Goal: Task Accomplishment & Management: Manage account settings

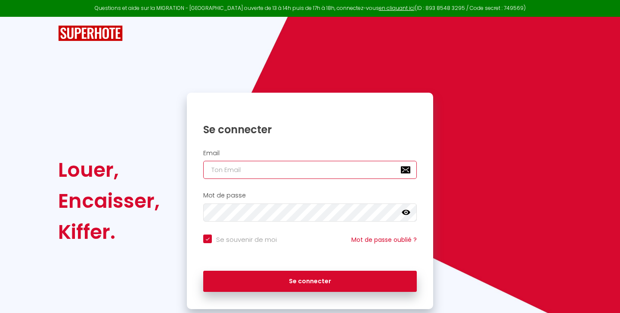
click at [249, 169] on input "email" at bounding box center [310, 170] width 214 height 18
click at [260, 166] on input "email" at bounding box center [310, 170] width 214 height 18
type input "[EMAIL_ADDRESS][PERSON_NAME][DOMAIN_NAME]"
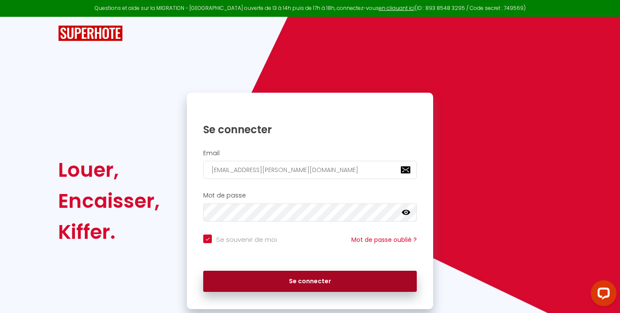
click at [286, 275] on button "Se connecter" at bounding box center [310, 281] width 214 height 22
checkbox input "true"
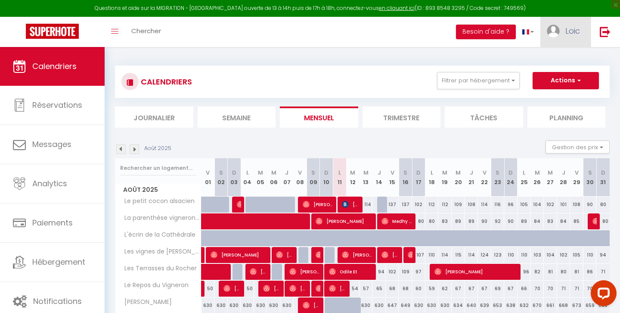
click at [564, 34] on link "Loic" at bounding box center [565, 32] width 50 height 30
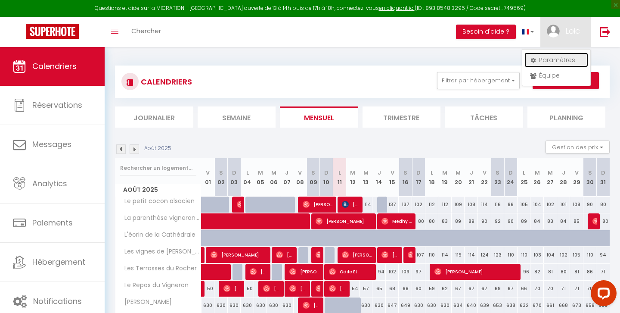
click at [554, 63] on link "Paramètres" at bounding box center [556, 60] width 64 height 15
select select "fr"
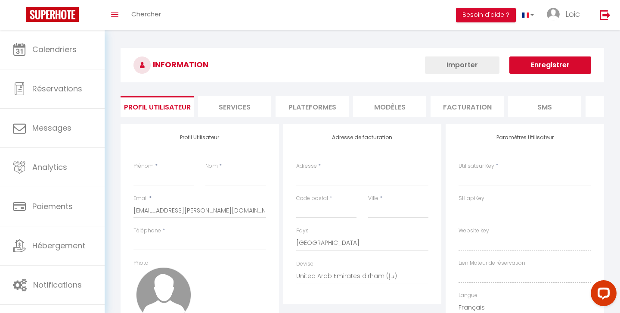
type input "Loic"
type input "[PERSON_NAME]"
type input "0643356226"
type input "[STREET_ADDRESS]"
type input "67270"
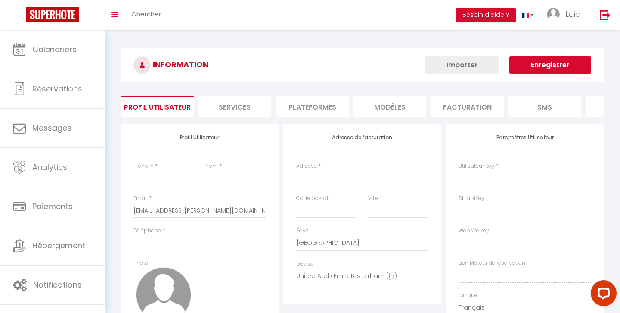
type input "Gougenheim"
select select "28"
type input "PtO5nbc8AilJiefUOgboma6nO"
type input "XtJvSlkfBoQ7dj5GU16TTKIPn"
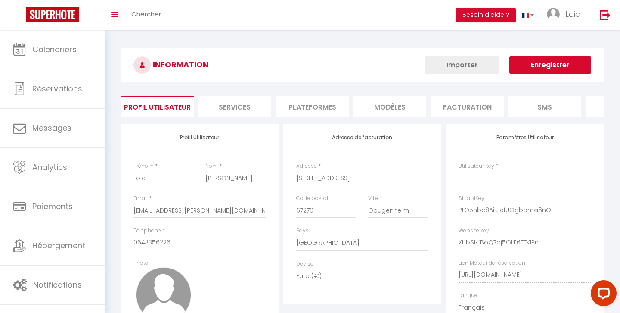
select select "fr"
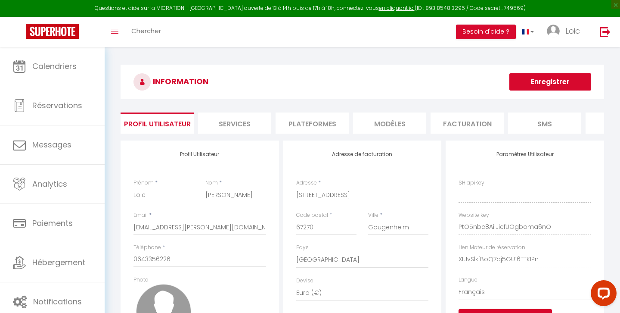
type input "PtO5nbc8AilJiefUOgboma6nO"
type input "XtJvSlkfBoQ7dj5GU16TTKIPn"
type input "[URL][DOMAIN_NAME]"
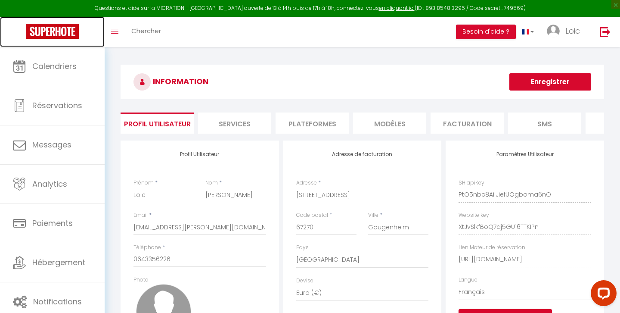
click at [55, 30] on img at bounding box center [52, 31] width 53 height 15
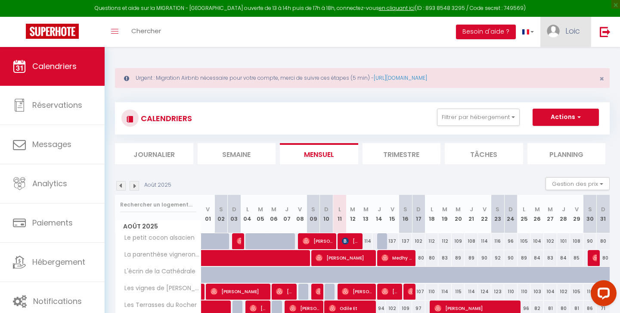
click at [551, 40] on link "Loic" at bounding box center [565, 32] width 50 height 30
click at [502, 53] on div "Urgent : Migration Airbnb nécessaire pour votre compte, merci de suivre ces éta…" at bounding box center [362, 233] width 515 height 373
click at [601, 40] on link at bounding box center [605, 32] width 28 height 30
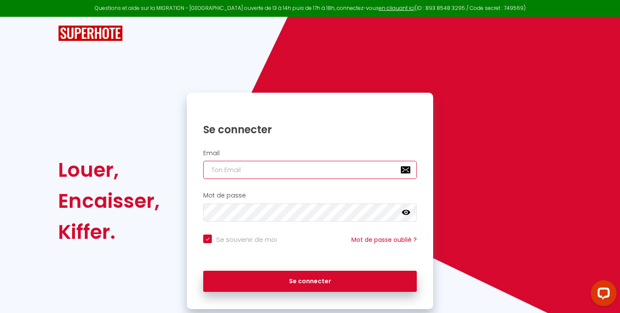
click at [356, 161] on input "email" at bounding box center [310, 170] width 214 height 18
type input "[EMAIL_ADDRESS][PERSON_NAME][DOMAIN_NAME]"
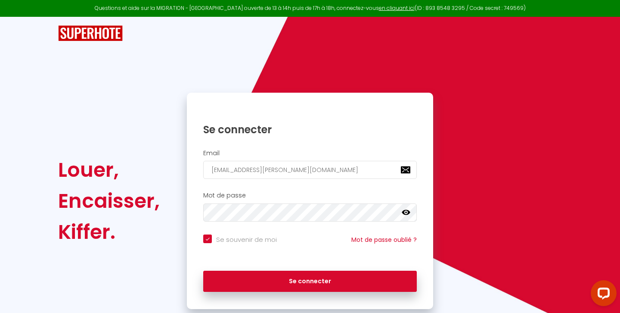
click at [329, 294] on div "Se connecter" at bounding box center [310, 281] width 246 height 39
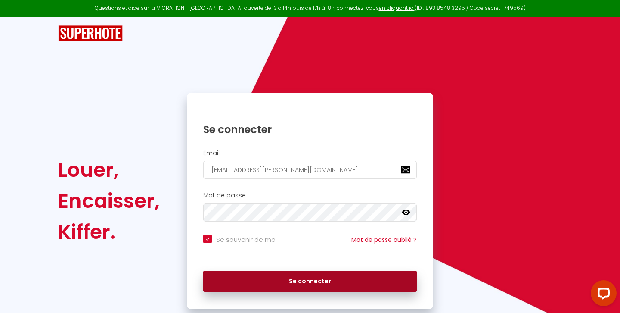
click at [329, 282] on button "Se connecter" at bounding box center [310, 281] width 214 height 22
checkbox input "true"
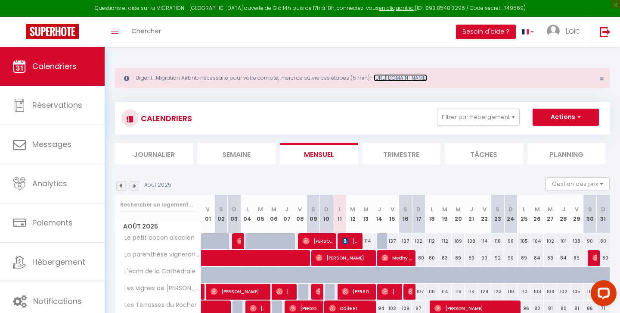
click at [416, 77] on link "[URL][DOMAIN_NAME]" at bounding box center [400, 77] width 53 height 7
click at [565, 28] on span "Loic" at bounding box center [572, 30] width 15 height 11
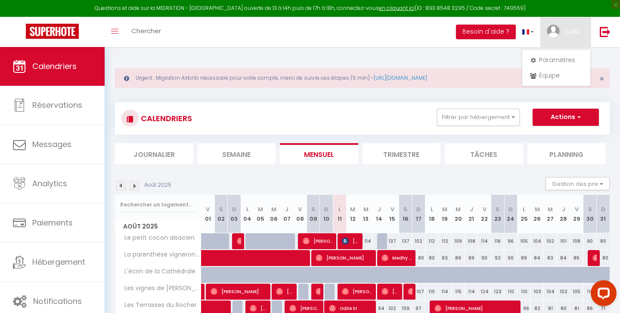
click at [422, 56] on div "Urgent : Migration Airbnb nécessaire pour votre compte, merci de suivre ces éta…" at bounding box center [362, 233] width 515 height 373
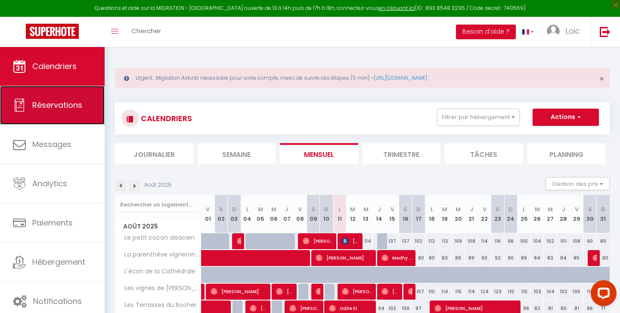
click at [53, 117] on link "Réservations" at bounding box center [52, 105] width 105 height 39
select select "not_cancelled"
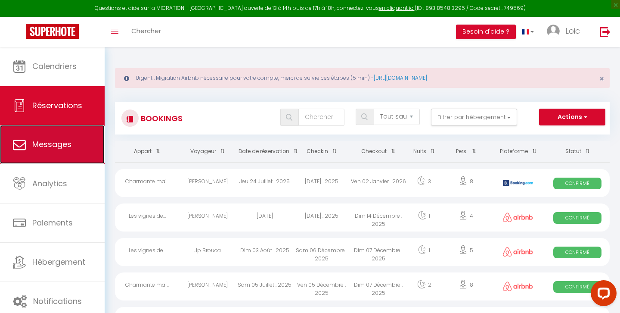
click at [53, 137] on link "Messages" at bounding box center [52, 144] width 105 height 39
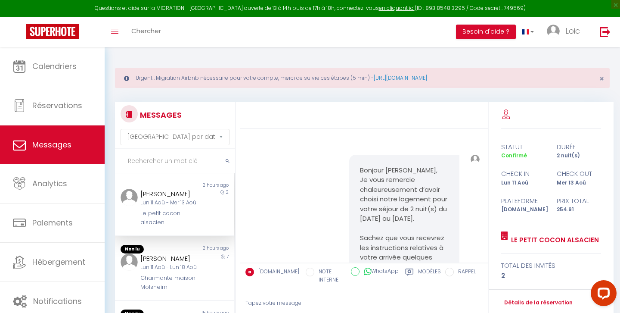
scroll to position [706, 0]
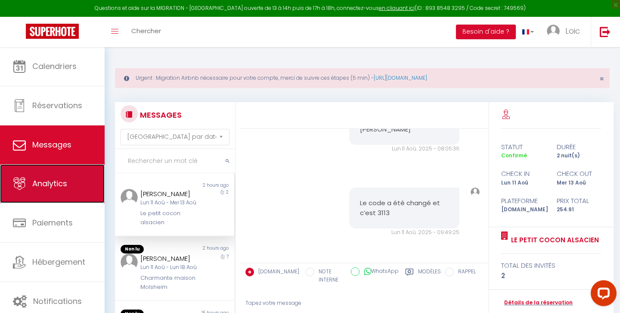
click at [54, 179] on span "Analytics" at bounding box center [49, 183] width 35 height 11
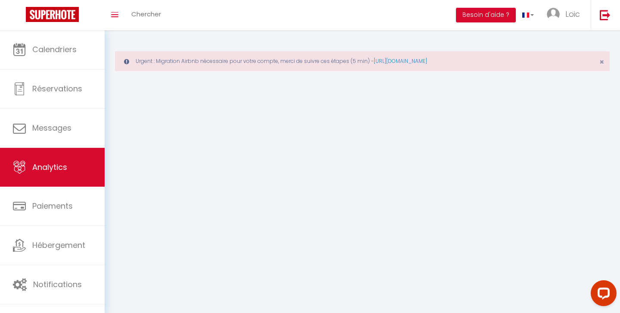
select select "2025"
select select "8"
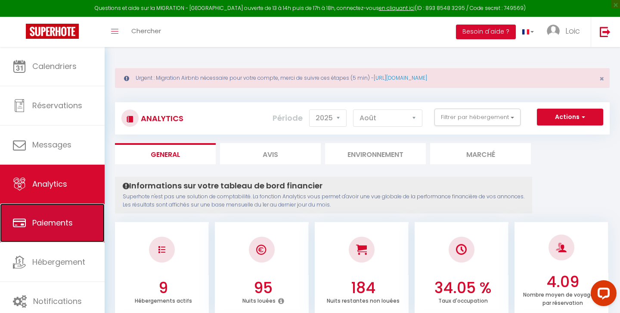
click at [75, 211] on link "Paiements" at bounding box center [52, 222] width 105 height 39
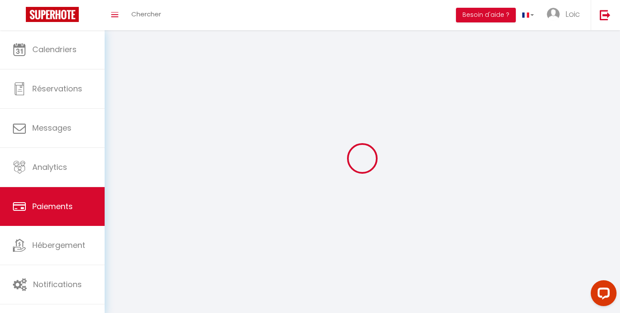
select select "2"
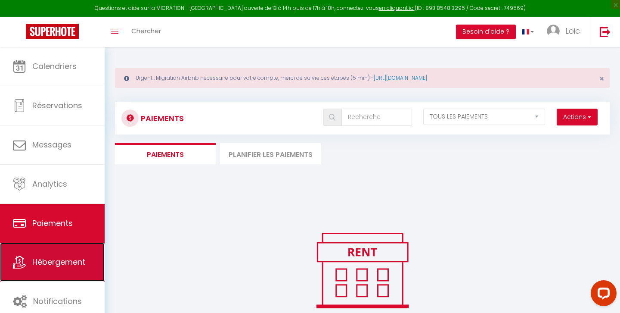
click at [70, 255] on link "Hébergement" at bounding box center [52, 261] width 105 height 39
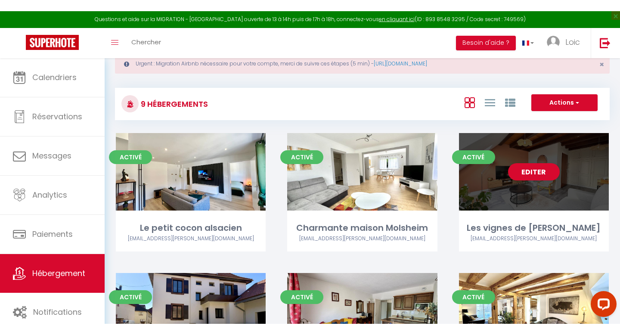
scroll to position [21, 0]
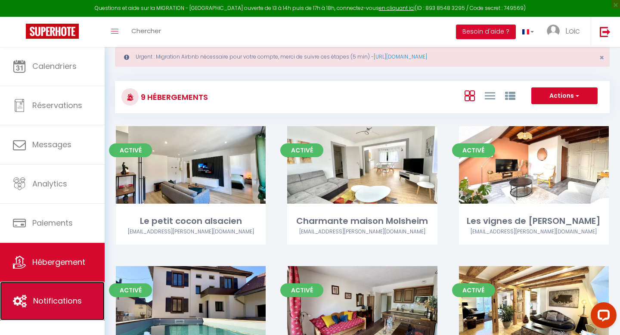
click at [37, 300] on span "Notifications" at bounding box center [57, 300] width 49 height 11
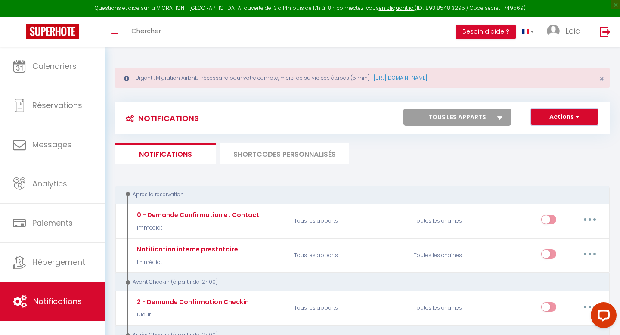
click at [548, 114] on button "Actions" at bounding box center [564, 116] width 66 height 17
click at [535, 146] on link "Exporter" at bounding box center [553, 146] width 90 height 11
click at [62, 30] on img at bounding box center [52, 31] width 53 height 15
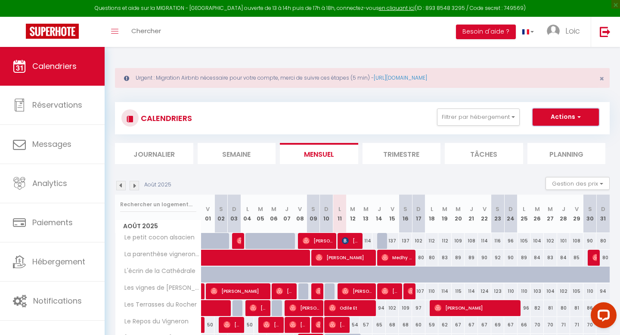
click at [574, 114] on button "Actions" at bounding box center [566, 116] width 66 height 17
click at [564, 148] on link "Exporter les réservations" at bounding box center [556, 149] width 75 height 13
type input "[EMAIL_ADDRESS][PERSON_NAME][DOMAIN_NAME]"
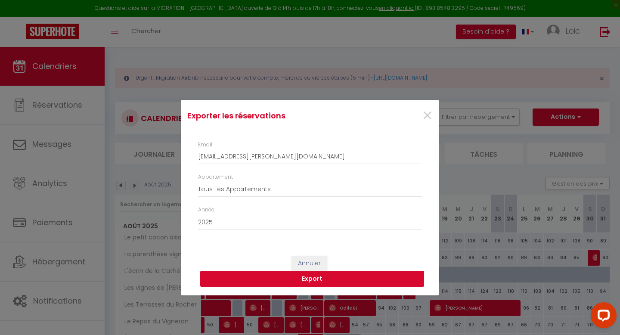
click at [345, 275] on button "Export" at bounding box center [312, 279] width 224 height 16
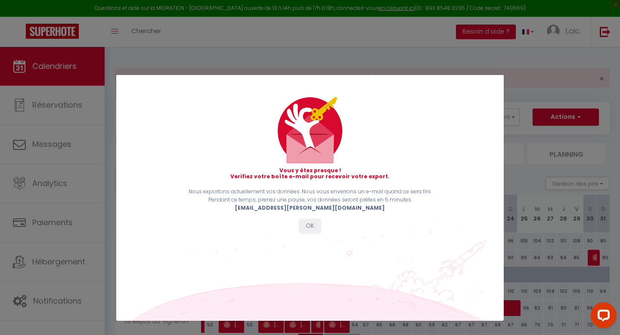
click at [248, 51] on div "Vous y êtes presque ! Verifiez votre boîte e-mail pour recevoir votre export. N…" at bounding box center [309, 167] width 387 height 335
click at [308, 229] on button "OK" at bounding box center [310, 226] width 22 height 15
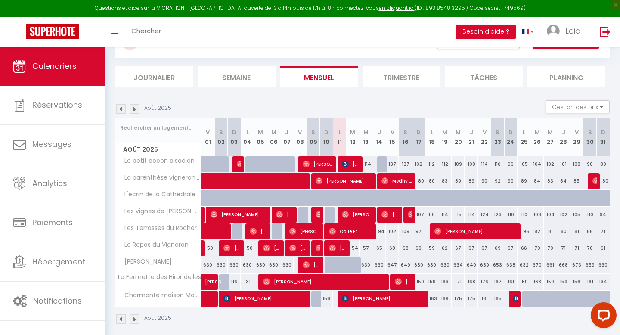
scroll to position [84, 0]
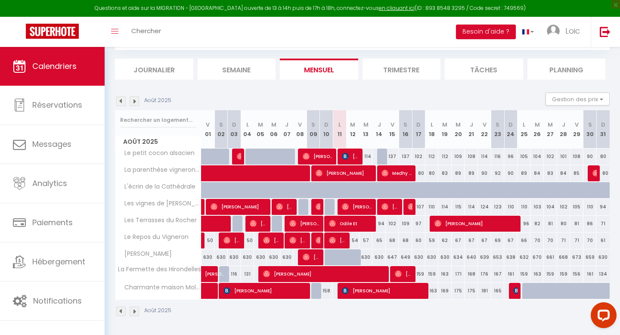
click at [122, 102] on img at bounding box center [120, 100] width 9 height 9
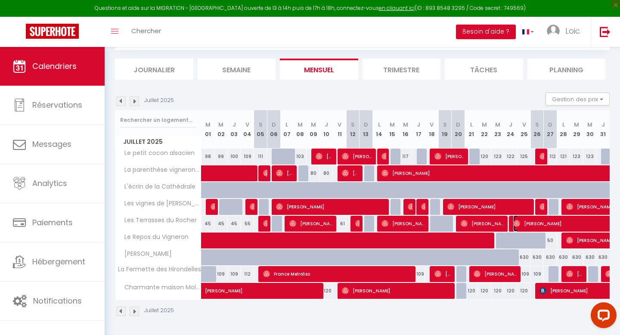
click at [533, 223] on span "[PERSON_NAME]" at bounding box center [612, 223] width 198 height 16
select select "OK"
select select "0"
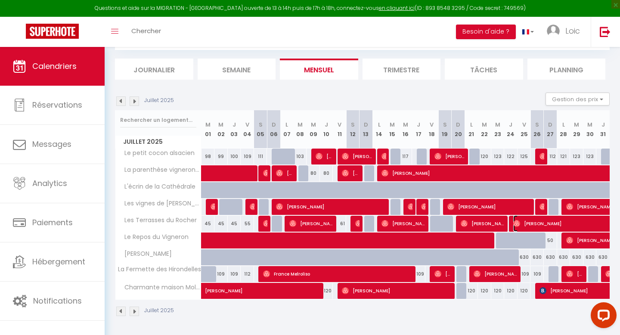
select select "1"
select select
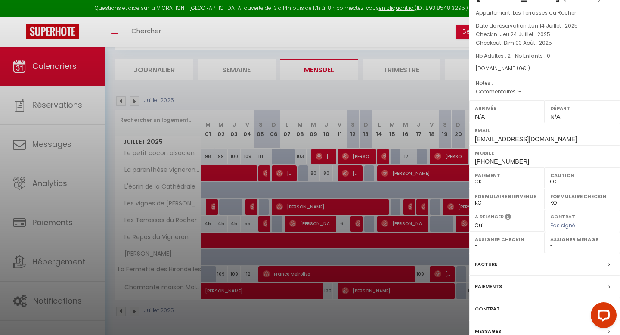
scroll to position [66, 0]
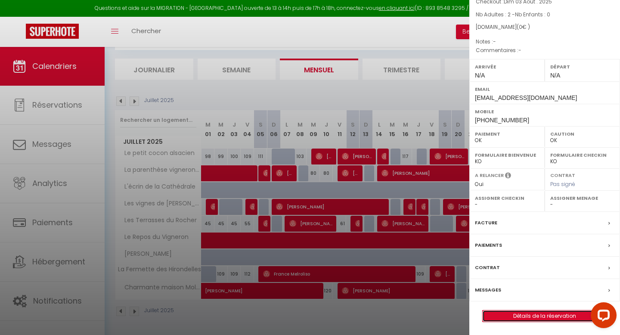
click at [549, 312] on link "Détails de la réservation" at bounding box center [545, 315] width 124 height 11
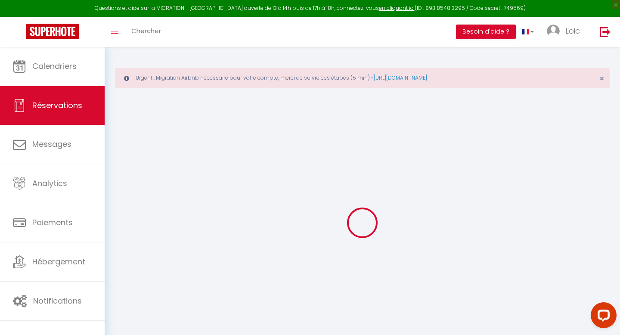
type input "[PERSON_NAME]"
type input "Rodella"
type input "[EMAIL_ADDRESS][DOMAIN_NAME]"
type input "[PHONE_NUMBER]"
select select "FR"
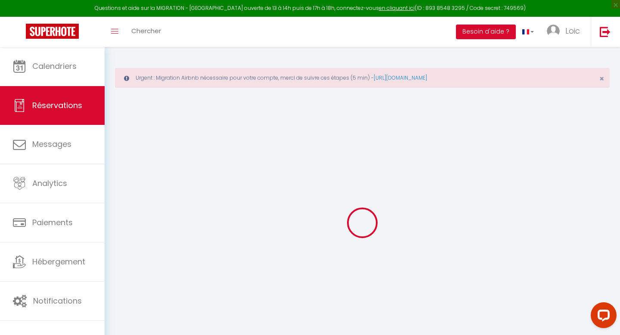
type input "0"
select select "68716"
select select "1"
select select
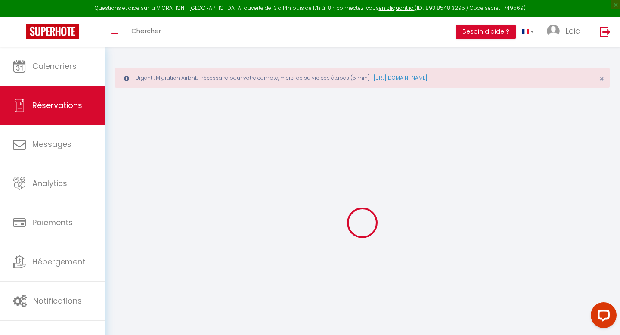
type input "2"
select select "12"
select select
checkbox input "false"
type input "0"
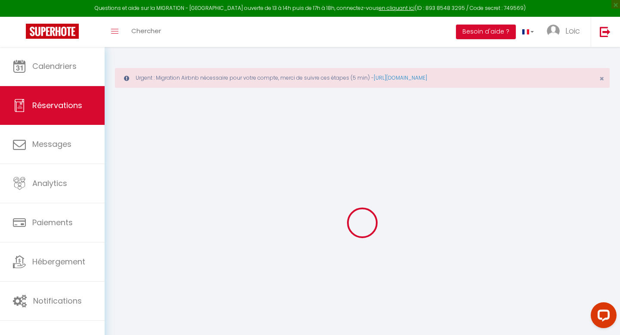
select select "1"
type input "0"
select select
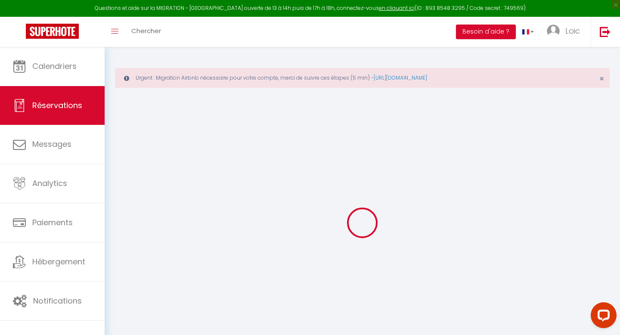
select select
select select "15"
checkbox input "false"
select select
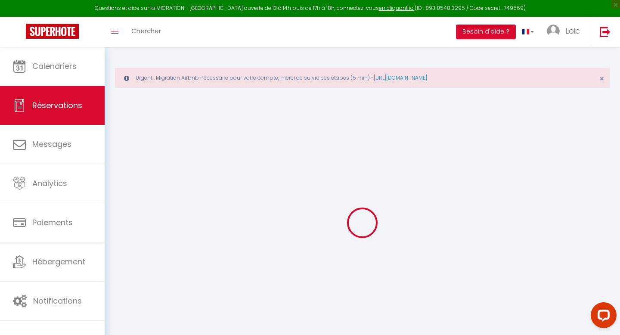
checkbox input "false"
select select
checkbox input "false"
select select
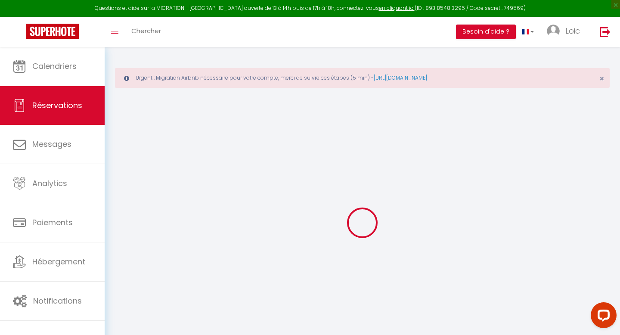
select select
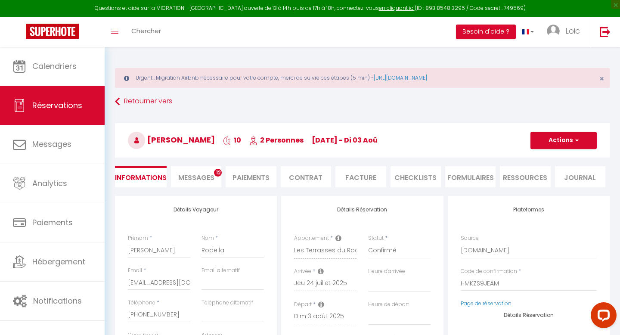
checkbox input "false"
select select
click at [244, 183] on li "Paiements" at bounding box center [251, 176] width 50 height 21
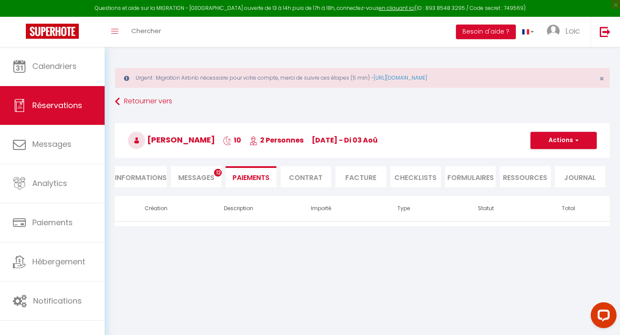
click at [304, 179] on li "Contrat" at bounding box center [306, 176] width 50 height 21
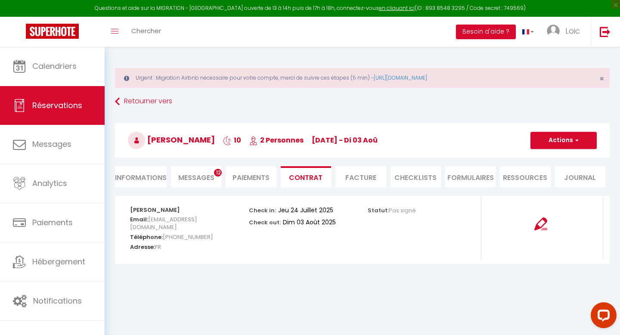
click at [348, 175] on li "Facture" at bounding box center [360, 176] width 50 height 21
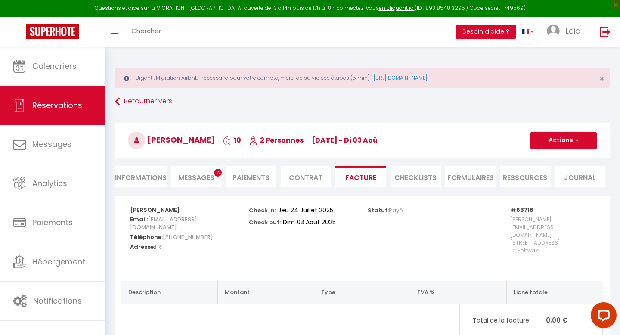
click at [587, 176] on li "Journal" at bounding box center [580, 176] width 50 height 21
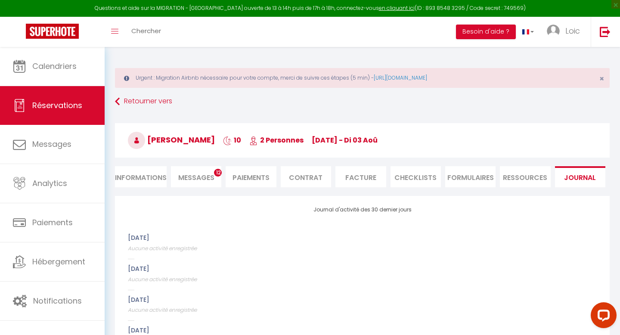
click at [517, 175] on li "Ressources" at bounding box center [525, 176] width 50 height 21
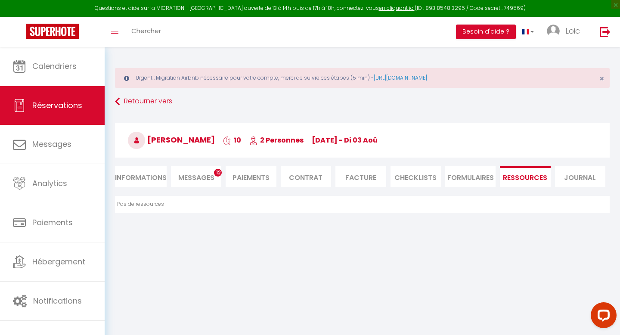
click at [489, 174] on li "FORMULAIRES" at bounding box center [470, 176] width 50 height 21
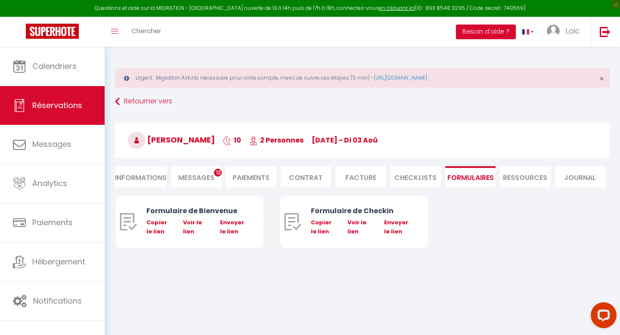
click at [431, 179] on li "CHECKLISTS" at bounding box center [415, 176] width 50 height 21
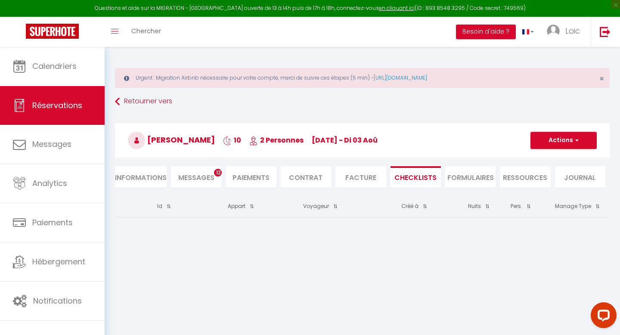
select select
click at [121, 179] on li "Informations" at bounding box center [141, 176] width 52 height 21
select select
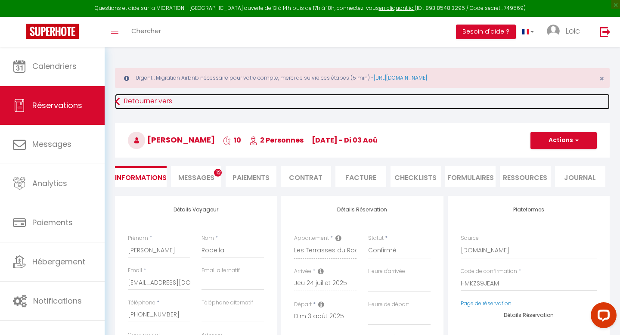
click at [121, 102] on link "Retourner vers" at bounding box center [362, 101] width 495 height 15
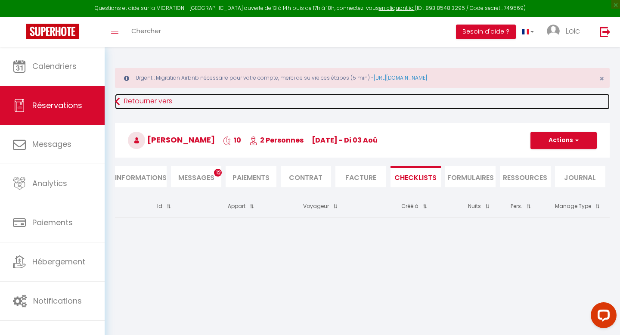
click at [120, 102] on link "Retourner vers" at bounding box center [362, 101] width 495 height 15
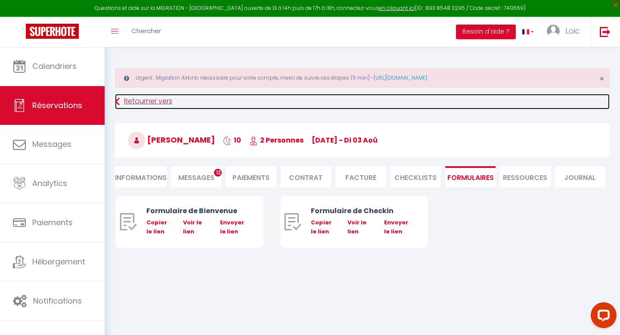
click at [120, 102] on link "Retourner vers" at bounding box center [362, 101] width 495 height 15
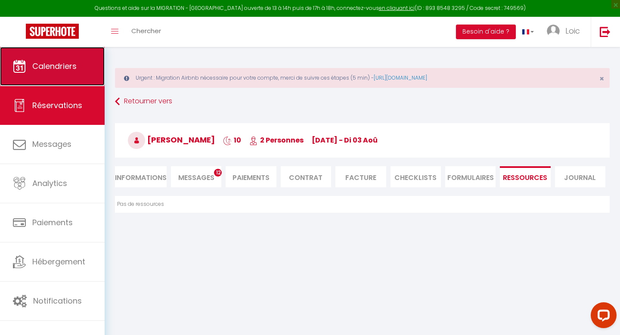
click at [50, 68] on span "Calendriers" at bounding box center [54, 66] width 44 height 11
